Goal: Navigation & Orientation: Find specific page/section

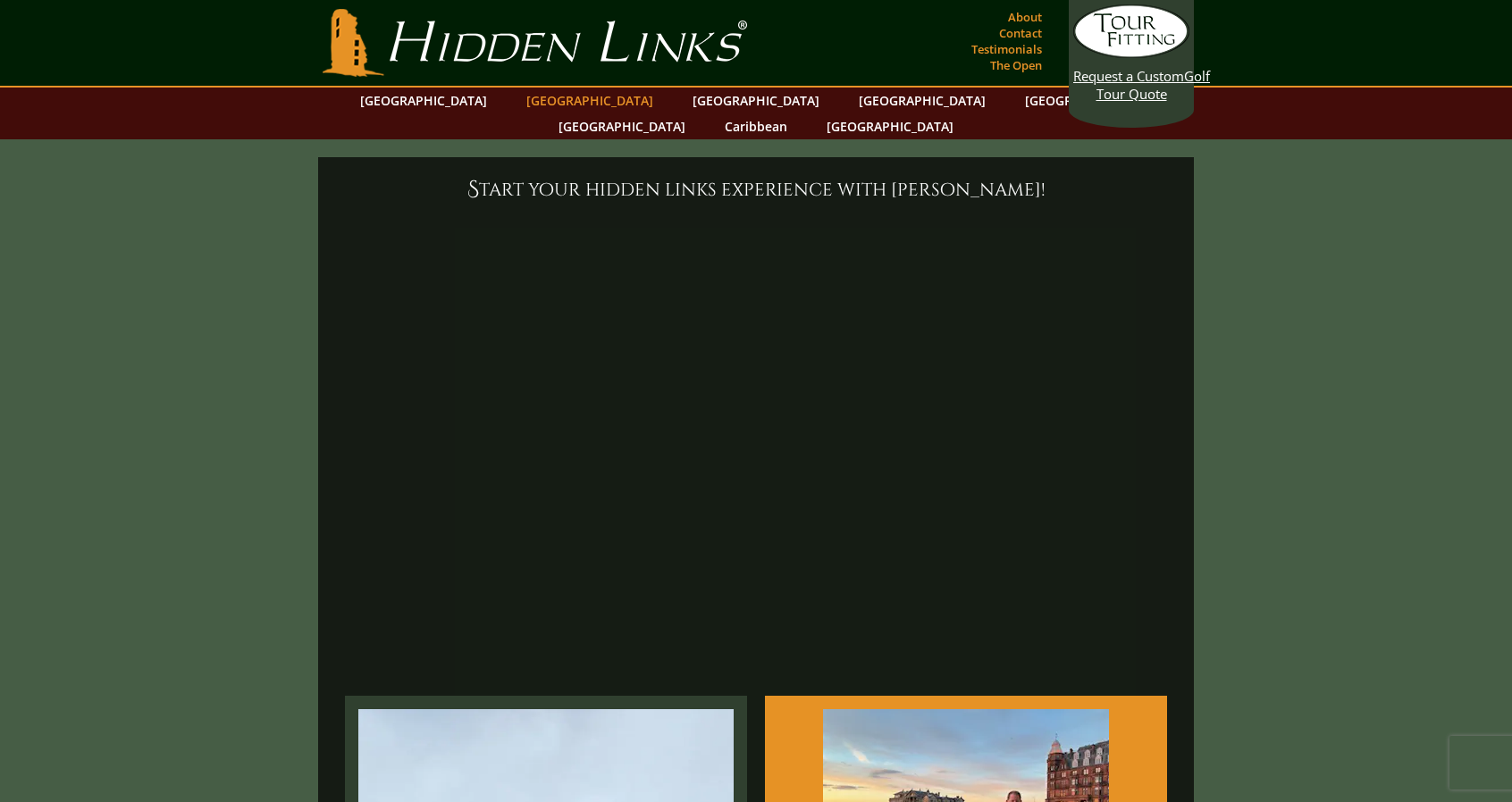
click at [562, 98] on link "[GEOGRAPHIC_DATA]" at bounding box center [589, 100] width 145 height 26
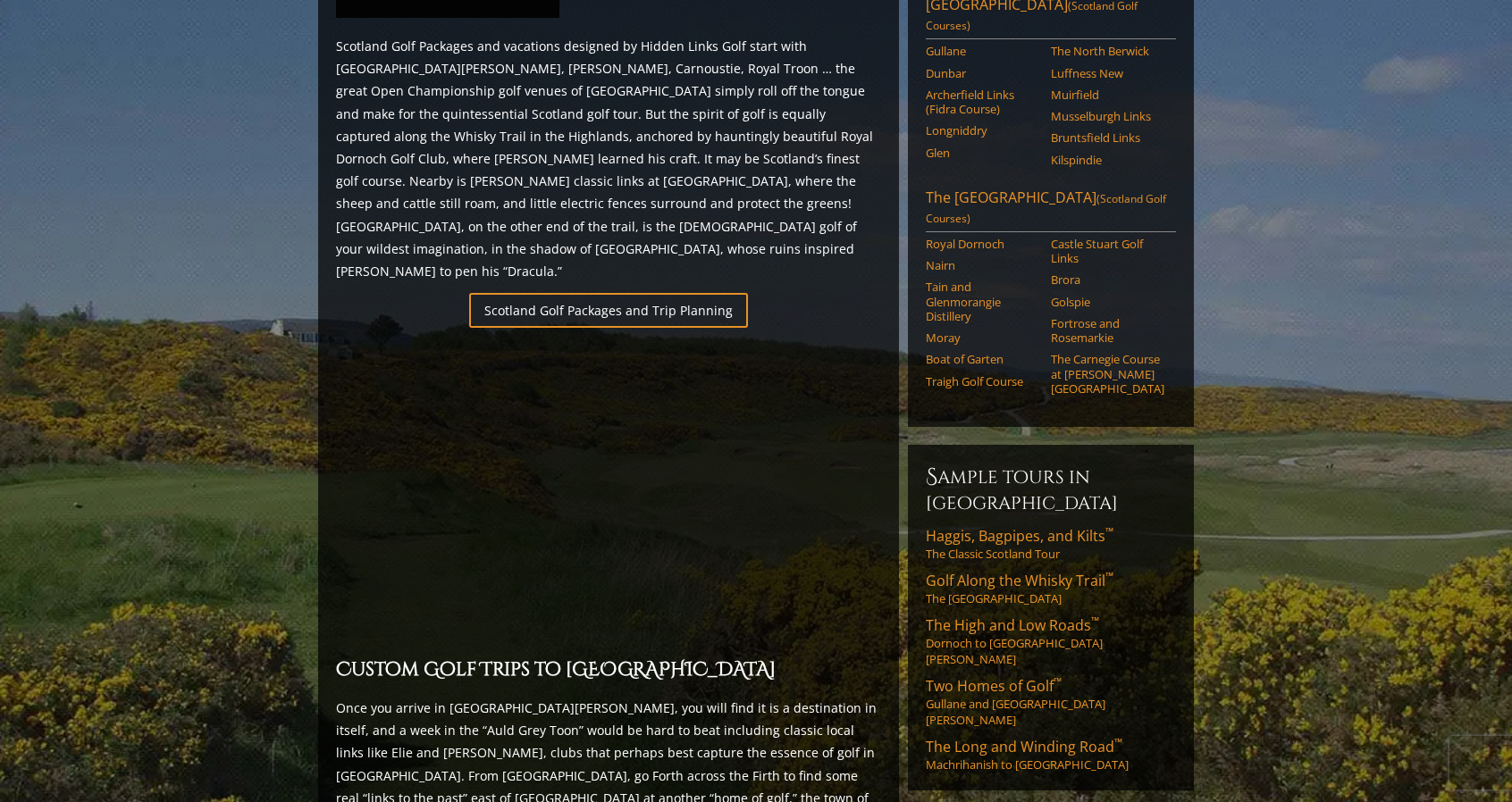
scroll to position [1052, 0]
click at [1011, 527] on link "Haggis, Bagpipes, and Kilts ™ The Classic Scotland Tour" at bounding box center [1050, 545] width 250 height 35
